Goal: Unclear

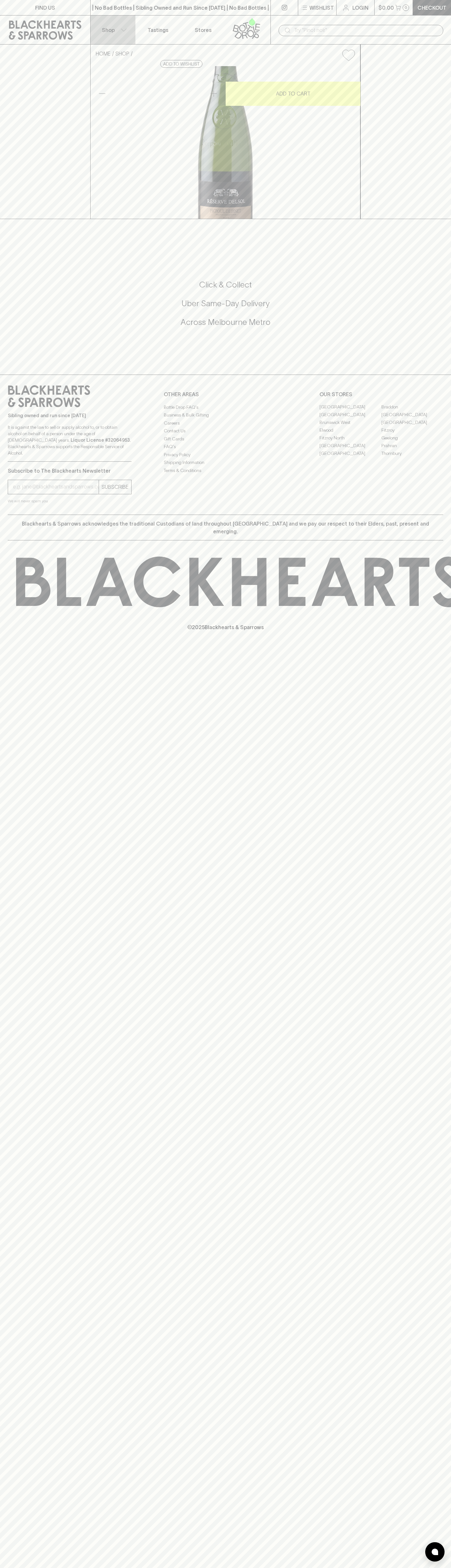
click at [124, 30] on icon "button" at bounding box center [123, 30] width 6 height 3
click at [302, 1567] on html "FIND US | No Bad Bottles | Sibling Owned and Run Since [DATE] | No Bad Bottles …" at bounding box center [225, 784] width 451 height 1568
click at [0, 397] on div at bounding box center [225, 784] width 451 height 1568
